Goal: Information Seeking & Learning: Learn about a topic

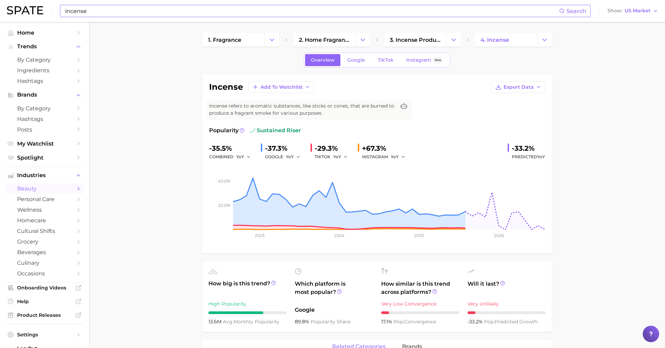
click at [160, 14] on input "incense" at bounding box center [311, 11] width 495 height 12
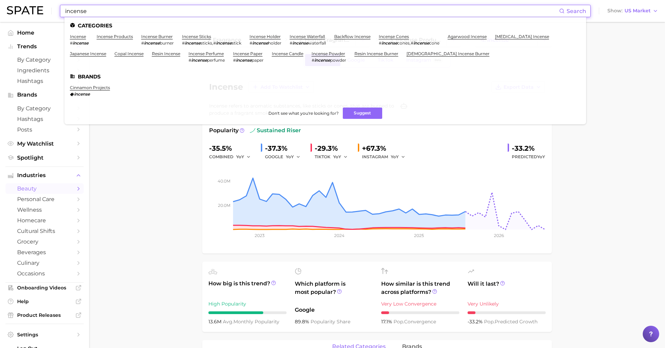
click at [160, 14] on input "incense" at bounding box center [311, 11] width 495 height 12
click at [160, 13] on input "incense" at bounding box center [311, 11] width 495 height 12
type input "f"
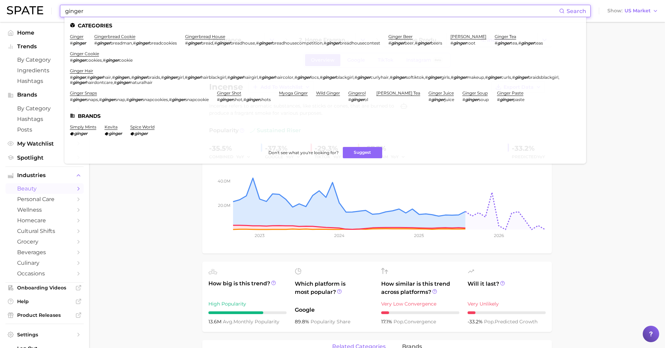
type input "ginger"
click at [84, 35] on li "ginger # ginger" at bounding box center [78, 40] width 16 height 12
click at [80, 35] on link "ginger" at bounding box center [77, 36] width 14 height 5
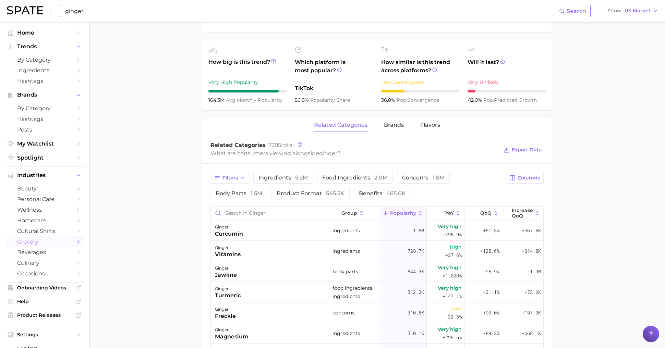
scroll to position [244, 0]
click at [262, 236] on div "ginger curcumin" at bounding box center [270, 229] width 119 height 21
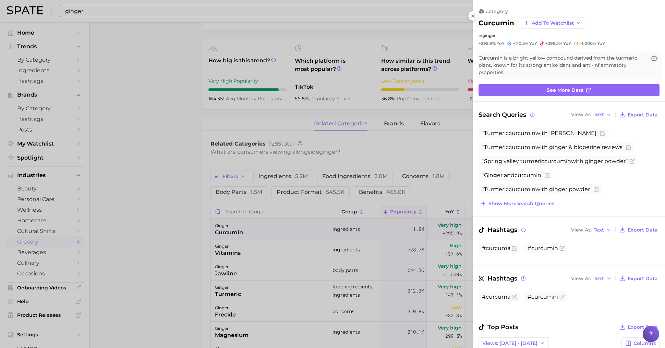
scroll to position [0, 0]
click at [346, 264] on div at bounding box center [332, 174] width 665 height 348
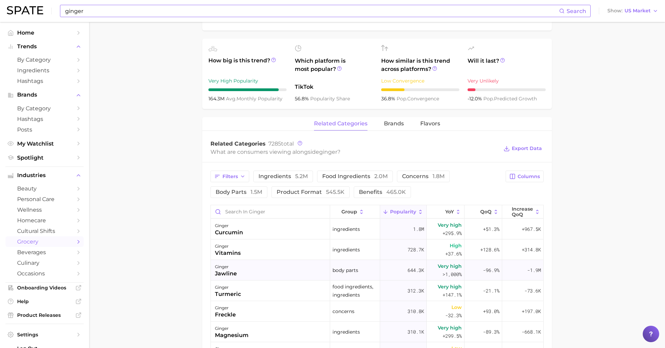
click at [312, 266] on div "ginger jawline" at bounding box center [270, 270] width 119 height 21
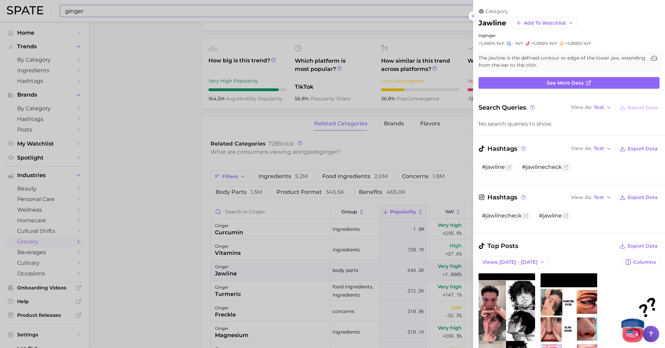
click at [313, 266] on div at bounding box center [332, 174] width 665 height 348
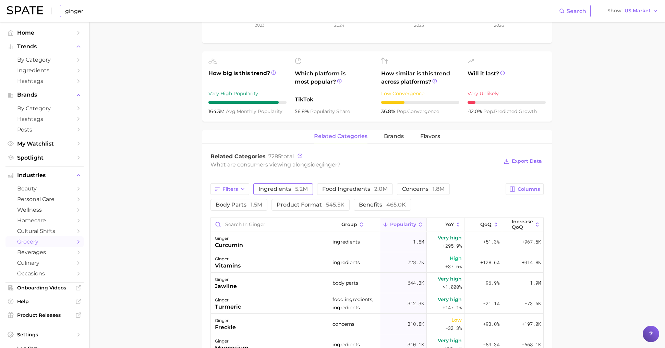
scroll to position [236, 0]
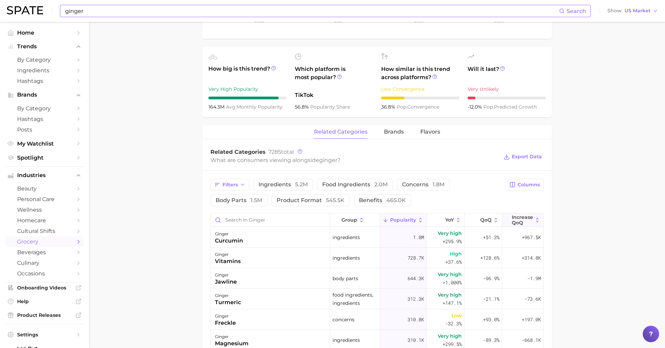
click at [531, 220] on span "Increase QoQ" at bounding box center [522, 220] width 21 height 11
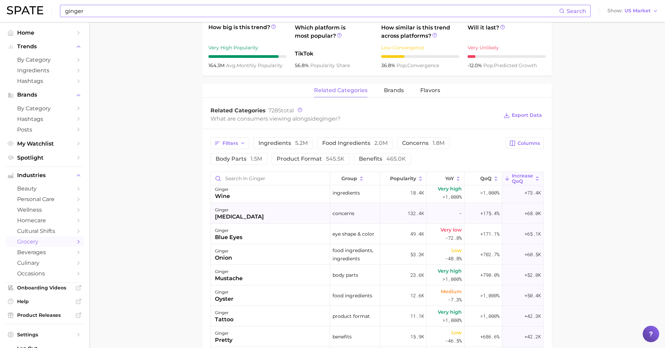
scroll to position [0, 0]
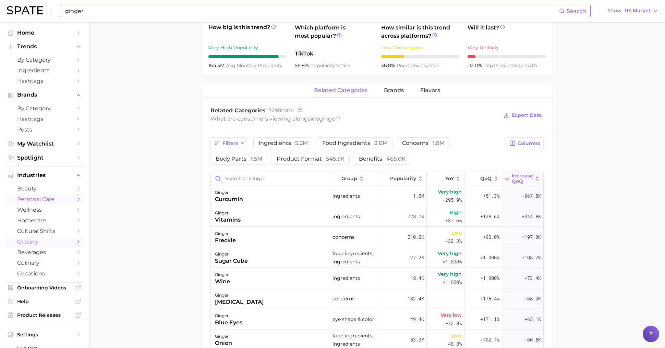
click at [39, 197] on link "personal care" at bounding box center [44, 199] width 78 height 11
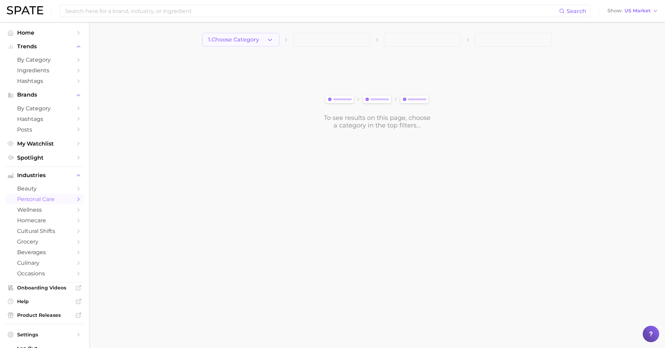
click at [253, 34] on button "1. Choose Category" at bounding box center [240, 40] width 77 height 14
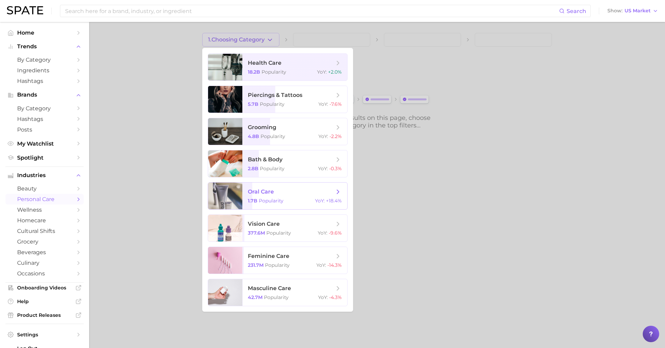
click at [287, 199] on div "1.7b Popularity YoY : +18.4%" at bounding box center [295, 201] width 94 height 6
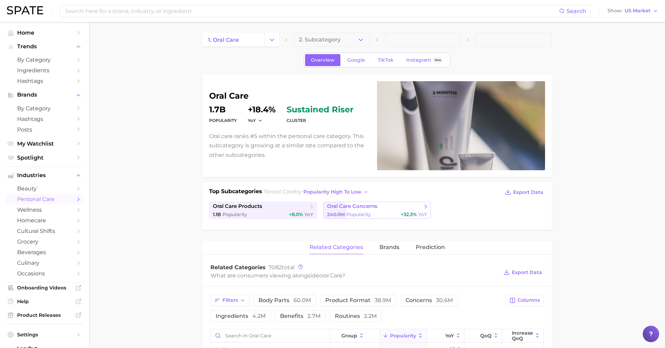
click at [365, 210] on link "oral care concerns 240.0m Popularity +32.3% YoY" at bounding box center [377, 210] width 108 height 17
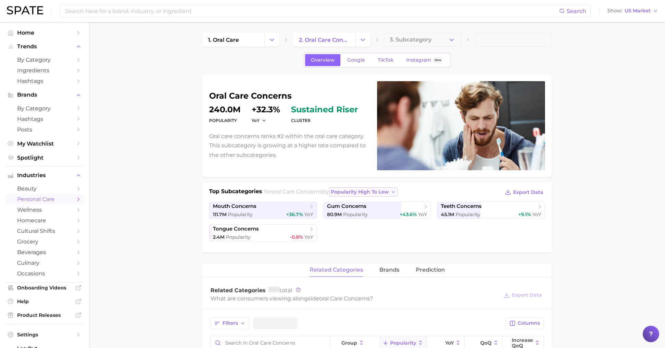
click at [356, 191] on span "popularity high to low" at bounding box center [360, 192] width 58 height 6
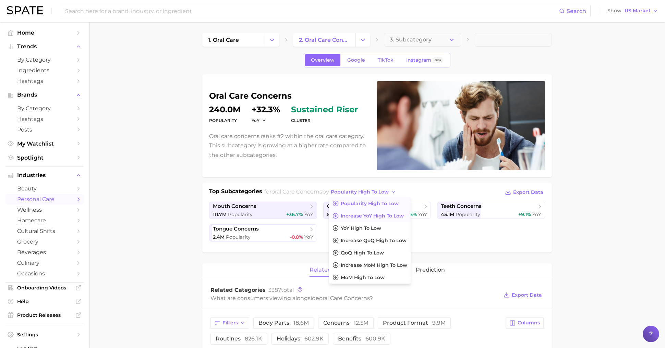
click at [360, 213] on span "Increase YoY high to low" at bounding box center [372, 216] width 63 height 6
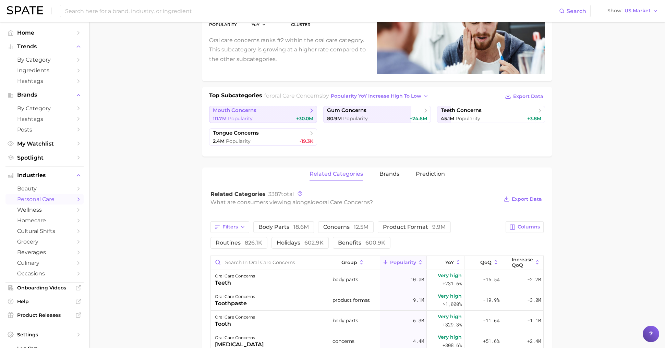
scroll to position [96, 0]
click at [260, 112] on span "mouth concerns" at bounding box center [260, 110] width 95 height 7
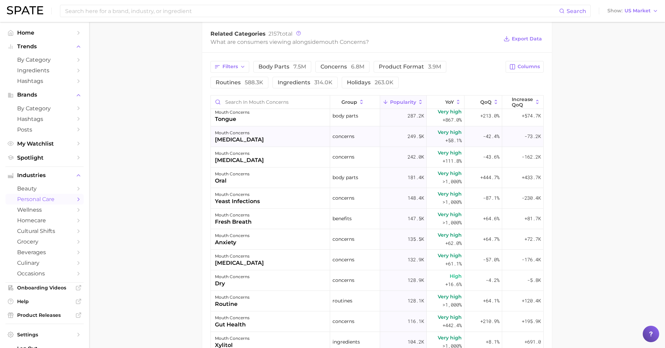
scroll to position [210, 0]
click at [527, 242] on div "+72.7k" at bounding box center [522, 239] width 41 height 21
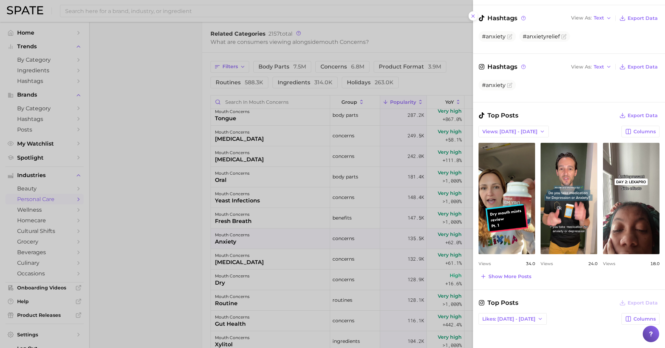
scroll to position [0, 0]
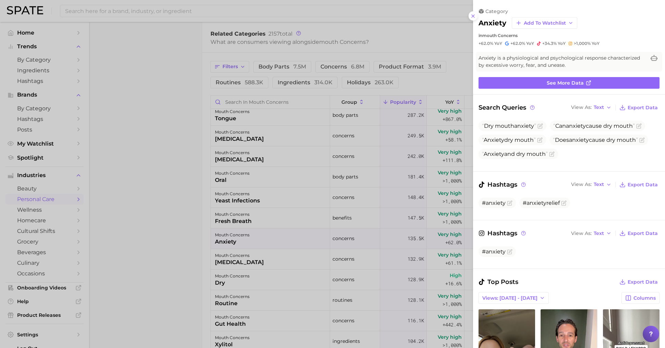
click at [337, 204] on div at bounding box center [332, 174] width 665 height 348
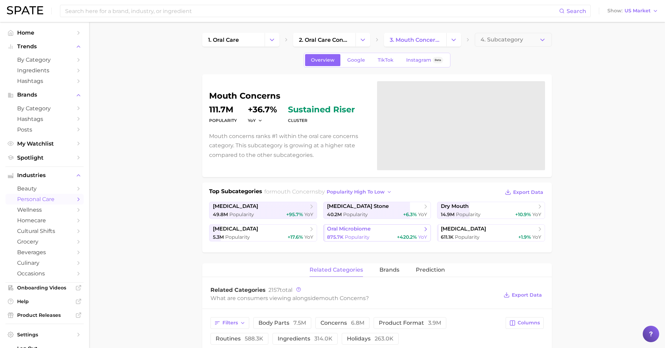
click at [386, 232] on link "oral microbiome 875.7k Popularity +420.2% YoY" at bounding box center [377, 232] width 108 height 17
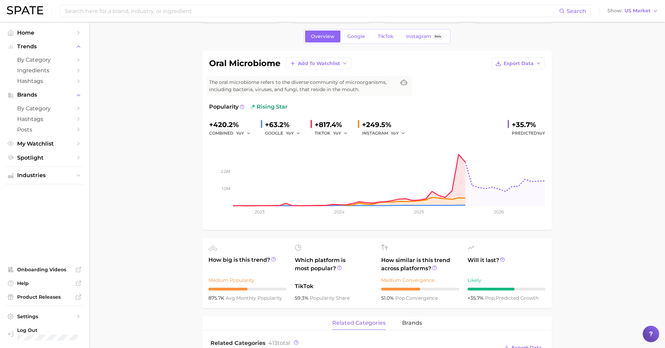
scroll to position [33, 0]
